Goal: Task Accomplishment & Management: Manage account settings

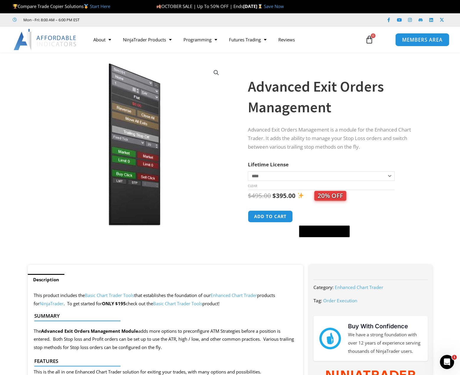
click at [427, 43] on link "MEMBERS AREA" at bounding box center [422, 39] width 54 height 13
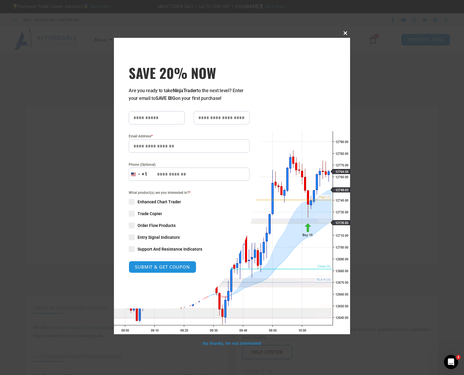
type input "**********"
click at [342, 33] on span "SAVE 20% NOW popup" at bounding box center [345, 33] width 9 height 4
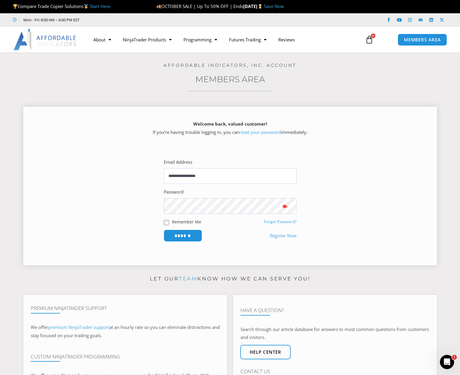
click at [288, 223] on link "Forgot Password?" at bounding box center [280, 221] width 33 height 5
